Goal: Information Seeking & Learning: Learn about a topic

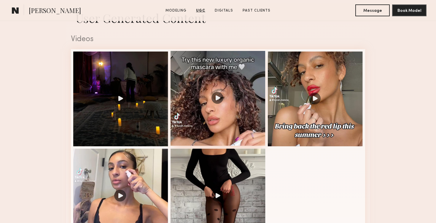
scroll to position [593, 0]
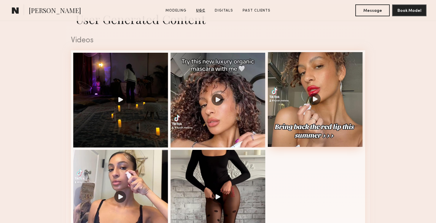
click at [325, 93] on div at bounding box center [315, 99] width 95 height 95
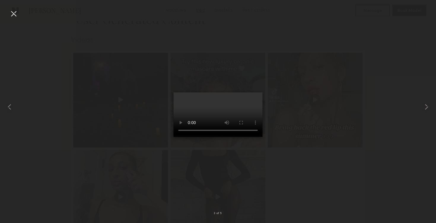
click at [310, 111] on div at bounding box center [218, 106] width 436 height 195
click at [12, 14] on div at bounding box center [13, 13] width 9 height 9
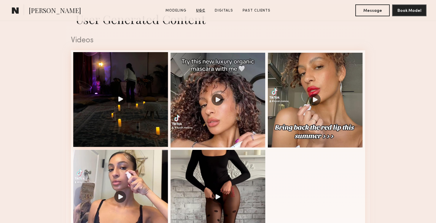
click at [128, 101] on div at bounding box center [120, 99] width 95 height 95
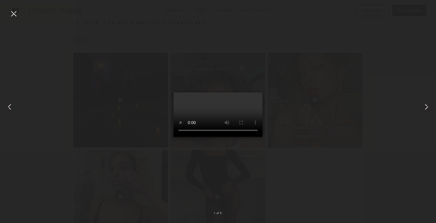
click at [17, 18] on div at bounding box center [13, 13] width 9 height 9
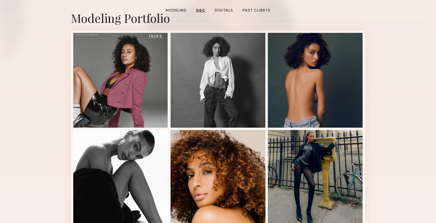
scroll to position [24, 0]
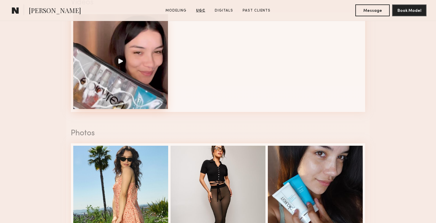
scroll to position [628, 0]
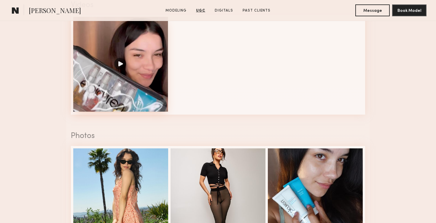
click at [118, 68] on div at bounding box center [120, 64] width 95 height 95
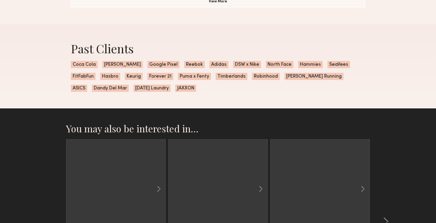
scroll to position [499, 0]
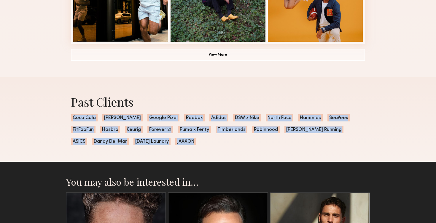
drag, startPoint x: 322, startPoint y: 143, endPoint x: 318, endPoint y: 101, distance: 42.9
click at [318, 101] on div "Past Clients Coca Cola Hanes Google Pixel Reebok Adidas DSW x Nike North Face H…" at bounding box center [217, 119] width 303 height 84
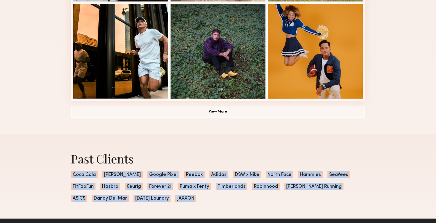
scroll to position [437, 0]
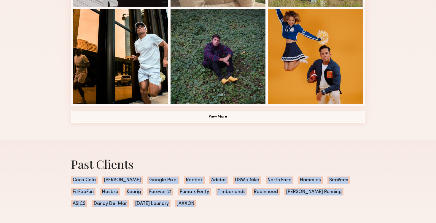
click at [213, 114] on button "View More" at bounding box center [218, 117] width 294 height 12
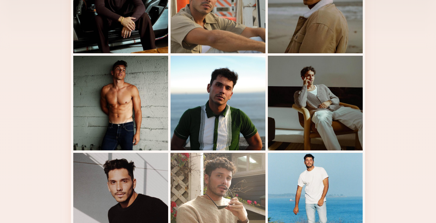
scroll to position [0, 0]
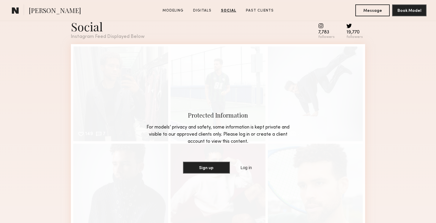
scroll to position [790, 0]
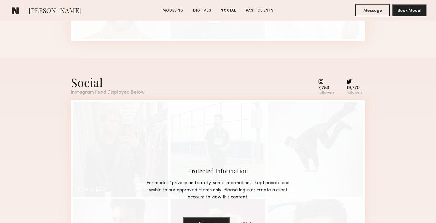
click at [350, 80] on icon at bounding box center [348, 81] width 5 height 5
click at [328, 104] on div "Protected Information For models’ privacy and safety, some information is kept …" at bounding box center [218, 198] width 294 height 197
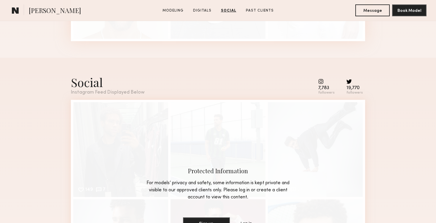
click at [265, 66] on div "Social Instagram Feed Displayed Below 7,783 followers 19,770 followers 149 7 Li…" at bounding box center [218, 185] width 294 height 255
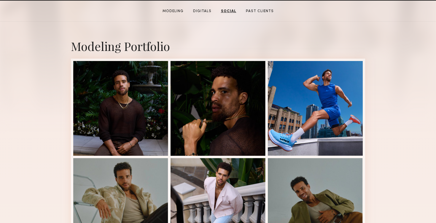
scroll to position [0, 0]
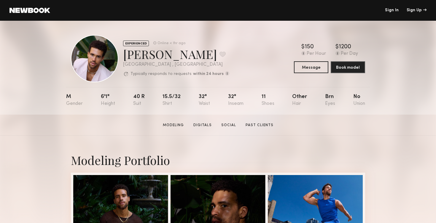
click at [143, 53] on div "Trae G. Favorite" at bounding box center [176, 54] width 106 height 16
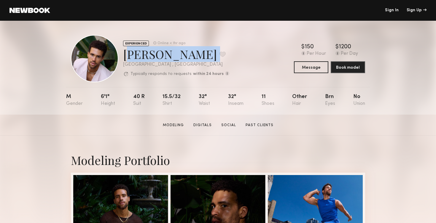
click at [143, 53] on div "Trae G. Favorite" at bounding box center [176, 54] width 106 height 16
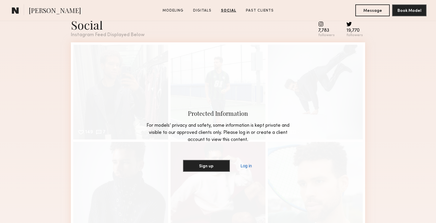
scroll to position [801, 0]
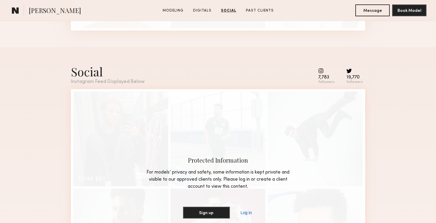
click at [247, 125] on div "Protected Information For models’ privacy and safety, some information is kept …" at bounding box center [218, 187] width 294 height 197
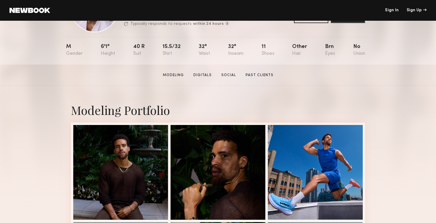
scroll to position [0, 0]
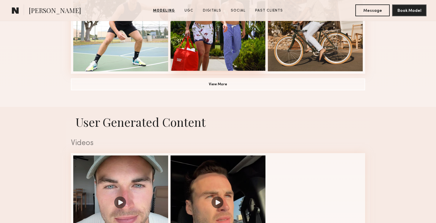
scroll to position [600, 0]
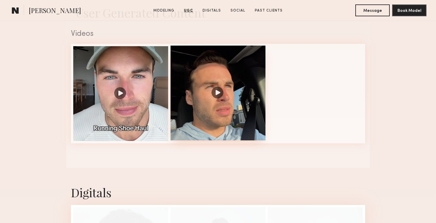
click at [205, 82] on div at bounding box center [217, 93] width 95 height 95
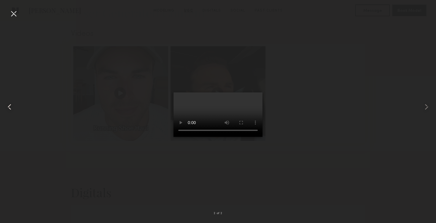
click at [11, 104] on common-icon at bounding box center [9, 106] width 9 height 9
click at [18, 12] on div at bounding box center [13, 13] width 9 height 9
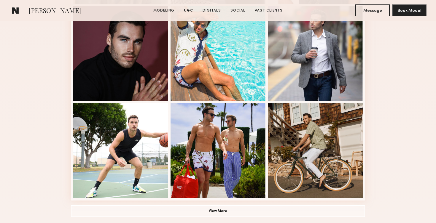
scroll to position [282, 0]
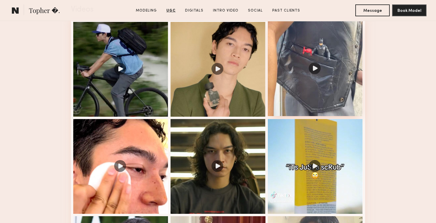
scroll to position [619, 0]
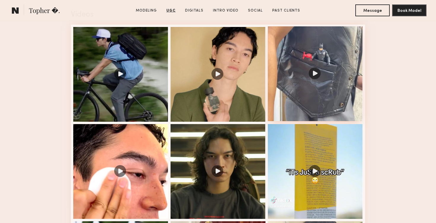
click at [306, 91] on div at bounding box center [315, 73] width 95 height 95
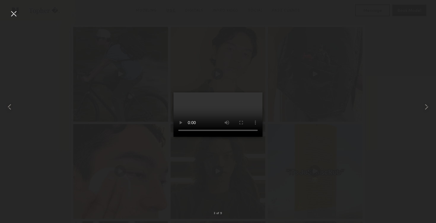
click at [291, 147] on div at bounding box center [218, 106] width 436 height 195
click at [19, 12] on div at bounding box center [218, 106] width 436 height 195
click at [18, 12] on div at bounding box center [13, 13] width 9 height 9
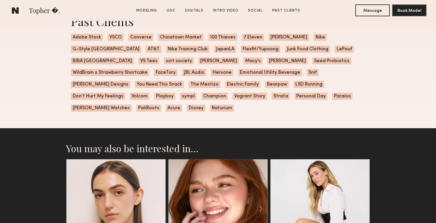
scroll to position [1844, 0]
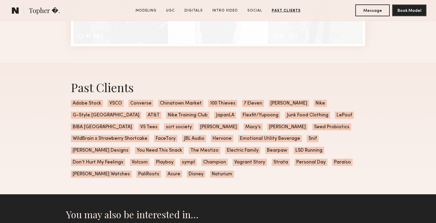
click at [196, 171] on span "Disney" at bounding box center [196, 174] width 18 height 7
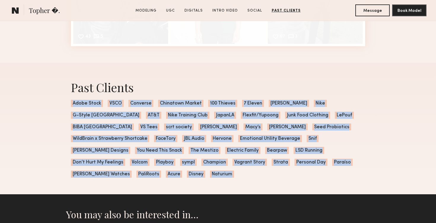
click at [196, 171] on span "Disney" at bounding box center [196, 174] width 18 height 7
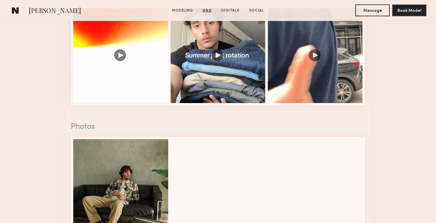
scroll to position [612, 0]
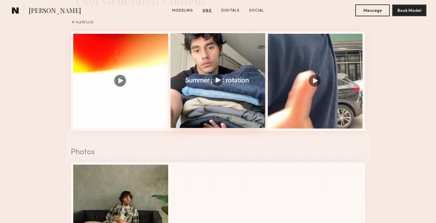
click at [216, 74] on div at bounding box center [217, 80] width 95 height 95
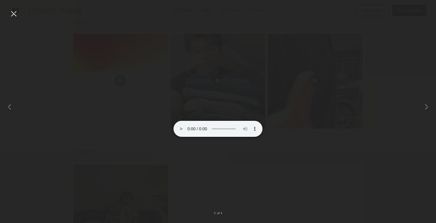
click at [317, 148] on div at bounding box center [218, 106] width 436 height 195
click at [14, 10] on div at bounding box center [13, 13] width 9 height 9
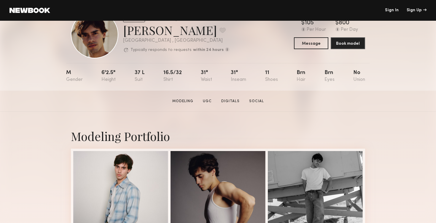
scroll to position [0, 0]
